Goal: Contribute content

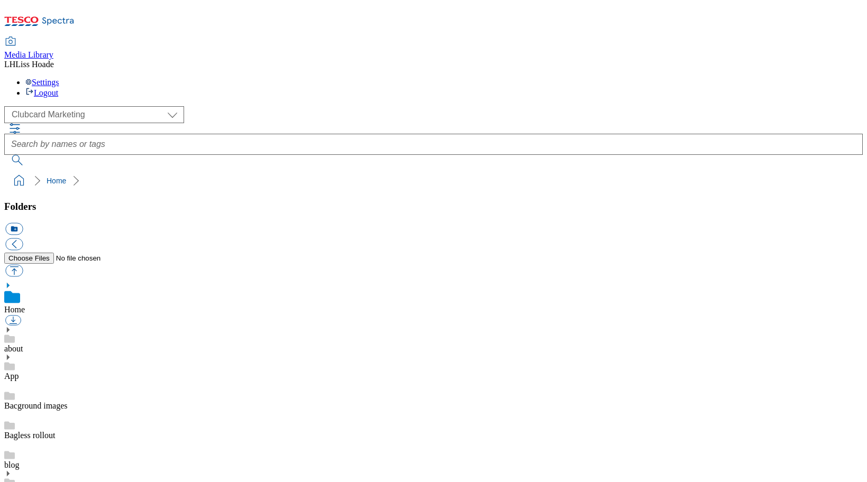
scroll to position [2, 0]
click at [87, 106] on select "Clubcard Marketing Dotcom UK GHS Marketing UK GHS Product UK GHS ROI" at bounding box center [94, 114] width 180 height 17
select select "flare-ghs-mktg"
click at [7, 106] on select "Clubcard Marketing Dotcom UK GHS Marketing UK GHS Product UK GHS ROI" at bounding box center [94, 114] width 180 height 17
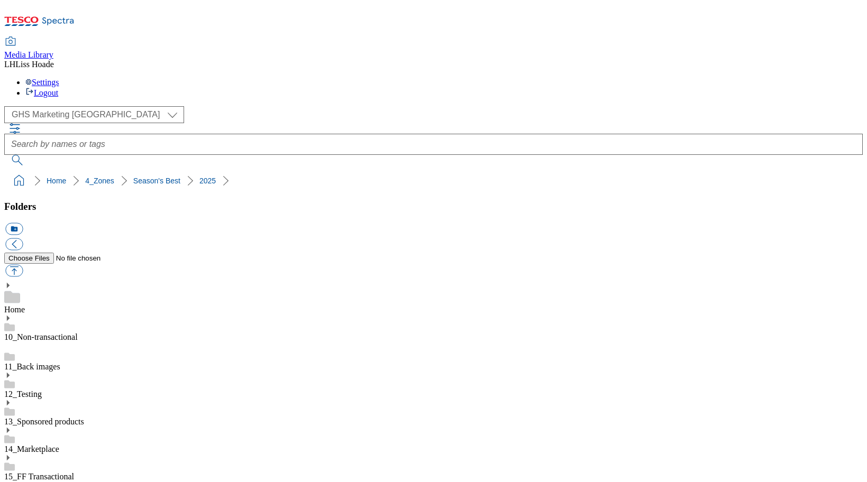
click at [23, 223] on button "icon_new_folder" at bounding box center [13, 229] width 17 height 12
type input "2530"
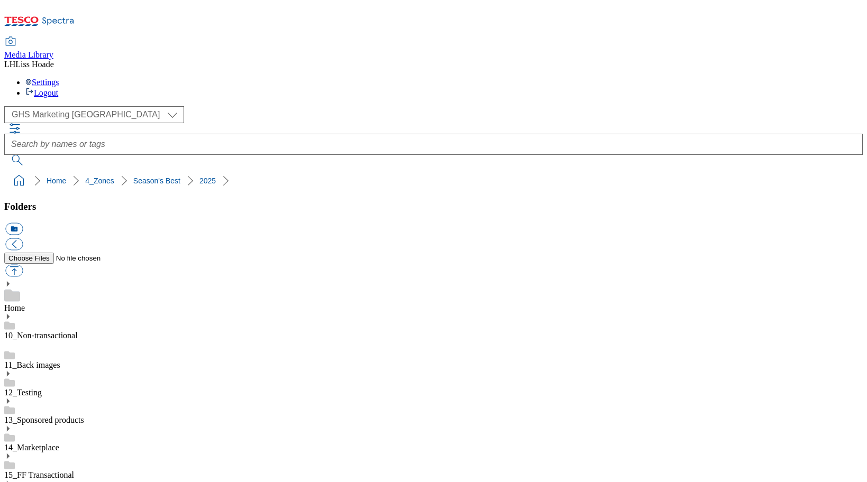
click at [23, 265] on button "button" at bounding box center [13, 271] width 17 height 12
type input "C:\fakepath\2530-GHS-figs.jpg"
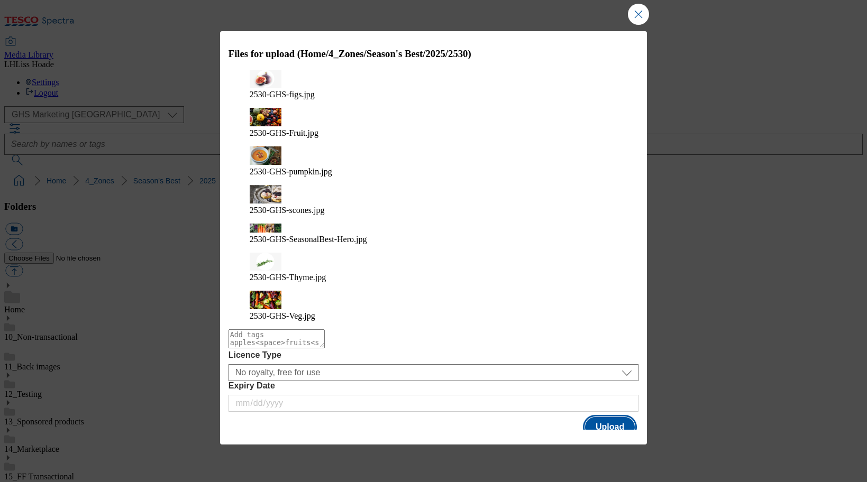
click at [612, 417] on button "Upload" at bounding box center [610, 427] width 50 height 20
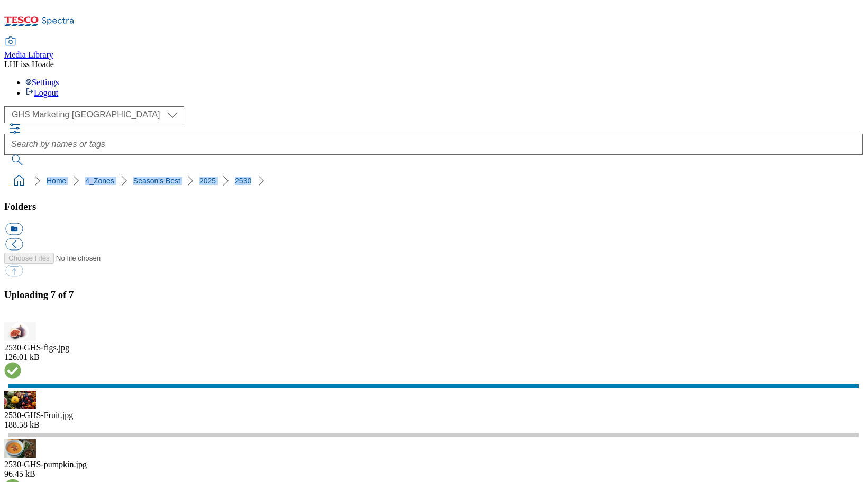
drag, startPoint x: 267, startPoint y: 95, endPoint x: 9, endPoint y: 95, distance: 258.0
click at [11, 171] on ol "Home 4_Zones Season's Best 2025 2530" at bounding box center [437, 181] width 852 height 20
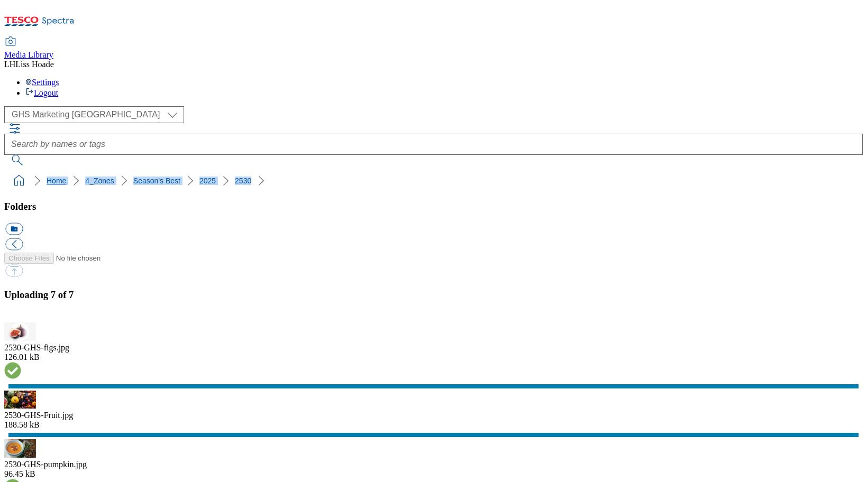
copy ol "Home 4_Zones Season's Best 2025 2530"
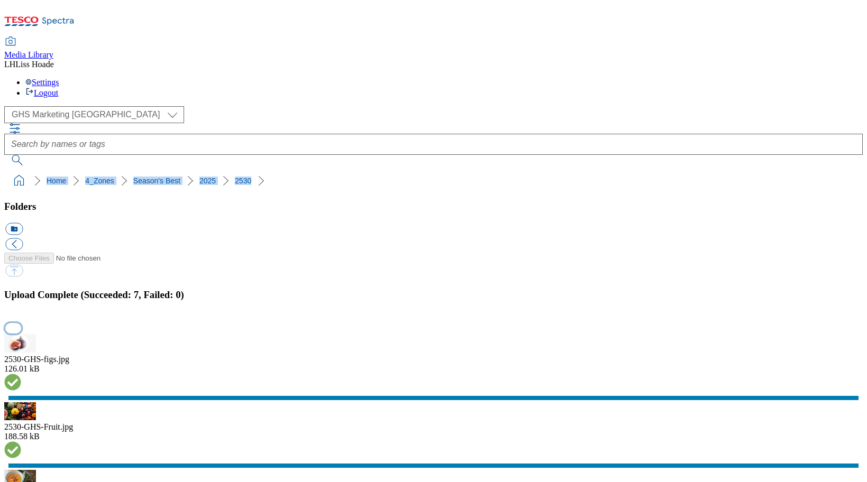
click at [21, 323] on button "button" at bounding box center [13, 328] width 16 height 10
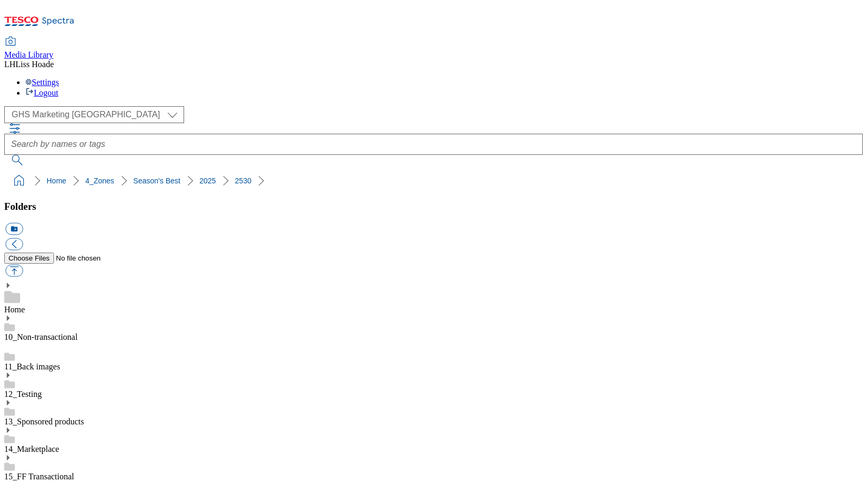
click at [767, 106] on div "( optional ) Clubcard Marketing Dotcom UK GHS Marketing UK GHS Product UK GHS R…" at bounding box center [433, 135] width 858 height 59
